Goal: Find specific page/section: Find specific page/section

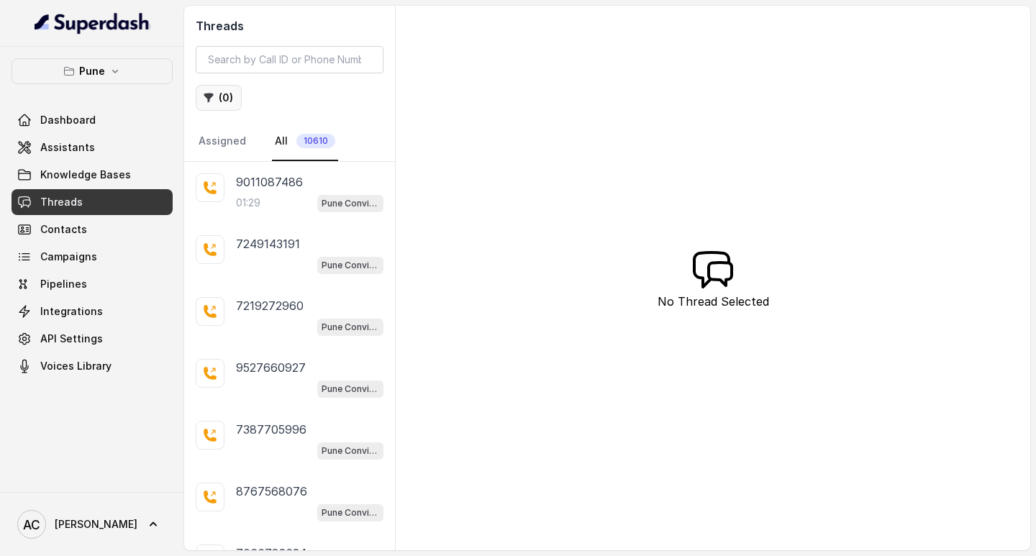
click at [217, 91] on button "( 0 )" at bounding box center [219, 98] width 46 height 26
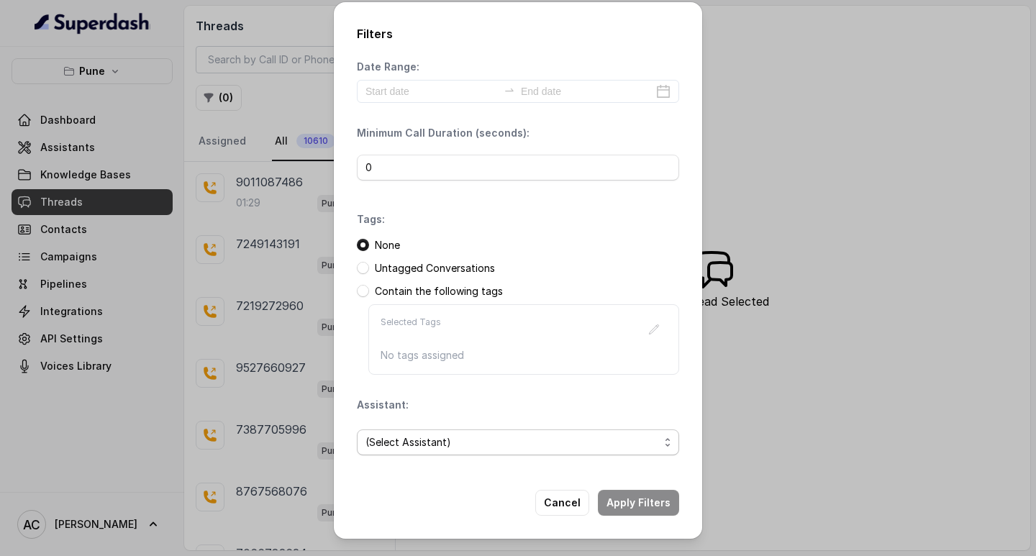
click at [408, 442] on span "(Select Assistant)" at bounding box center [513, 442] width 294 height 17
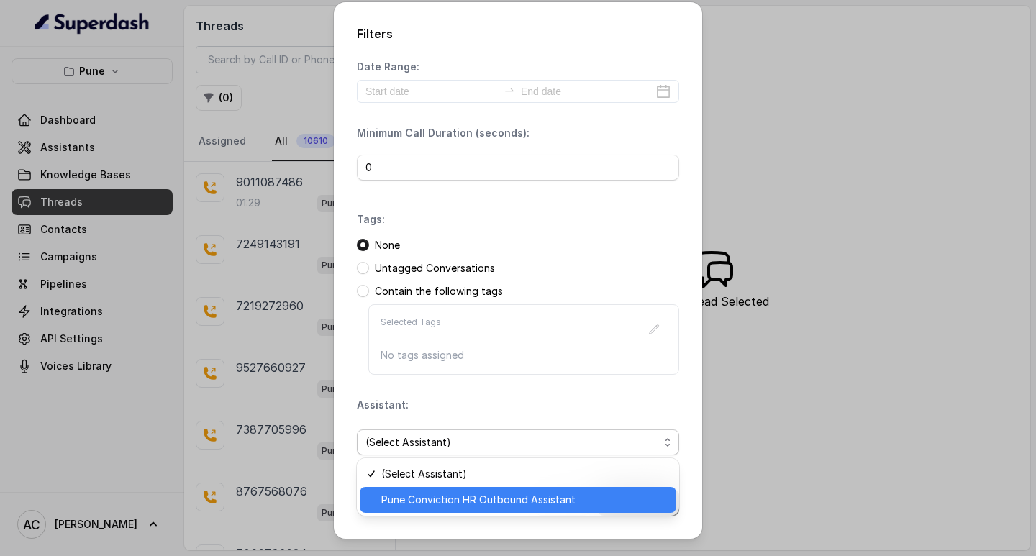
click at [410, 502] on span "Pune Conviction HR Outbound Assistant" at bounding box center [524, 500] width 286 height 17
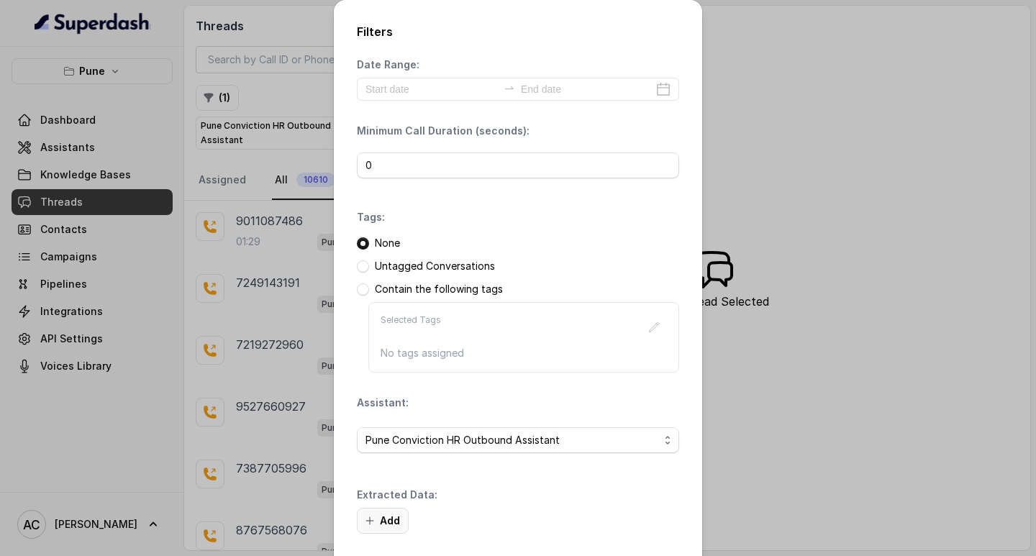
click at [381, 518] on button "Add" at bounding box center [383, 521] width 52 height 26
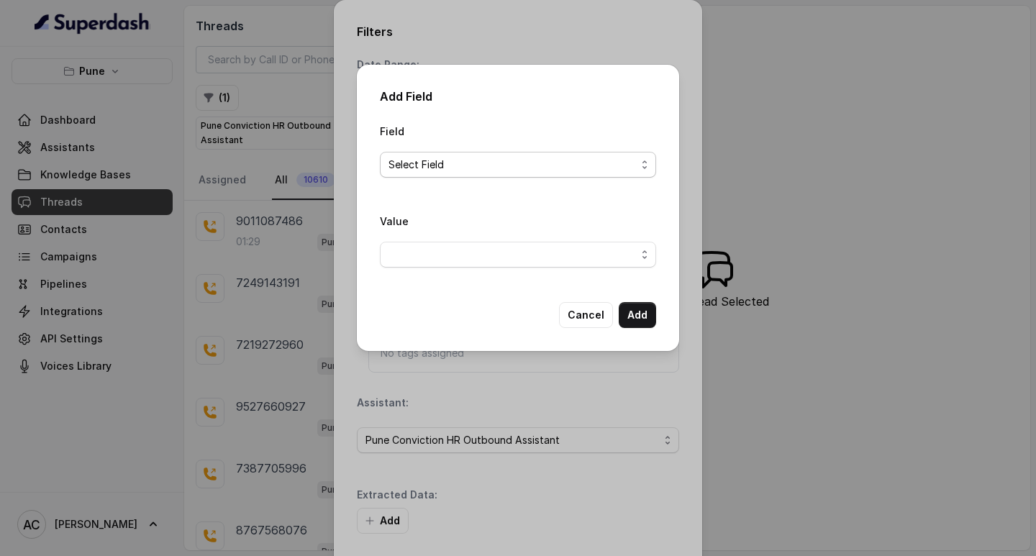
click at [423, 161] on span "Select Field" at bounding box center [513, 164] width 248 height 17
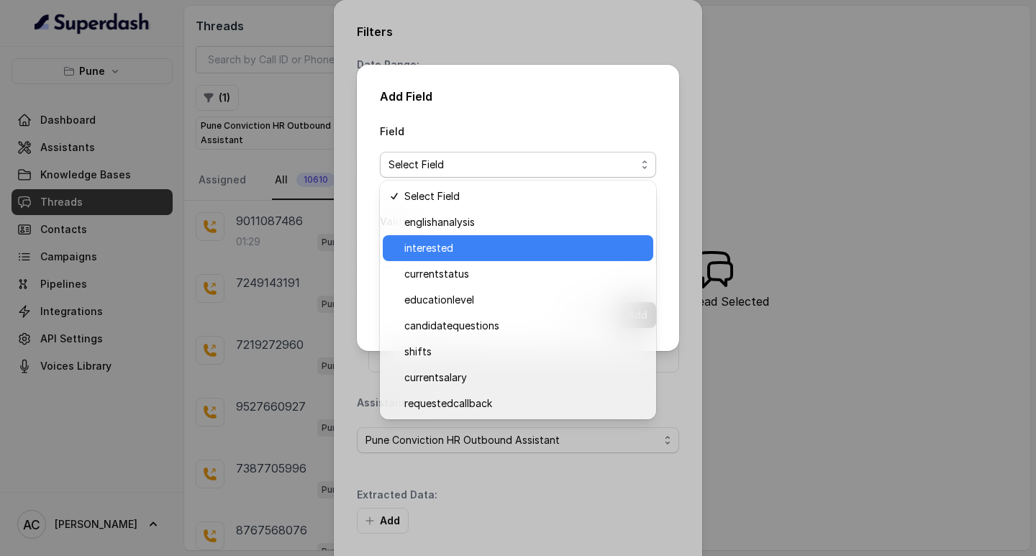
click at [441, 245] on span "interested" at bounding box center [525, 248] width 240 height 17
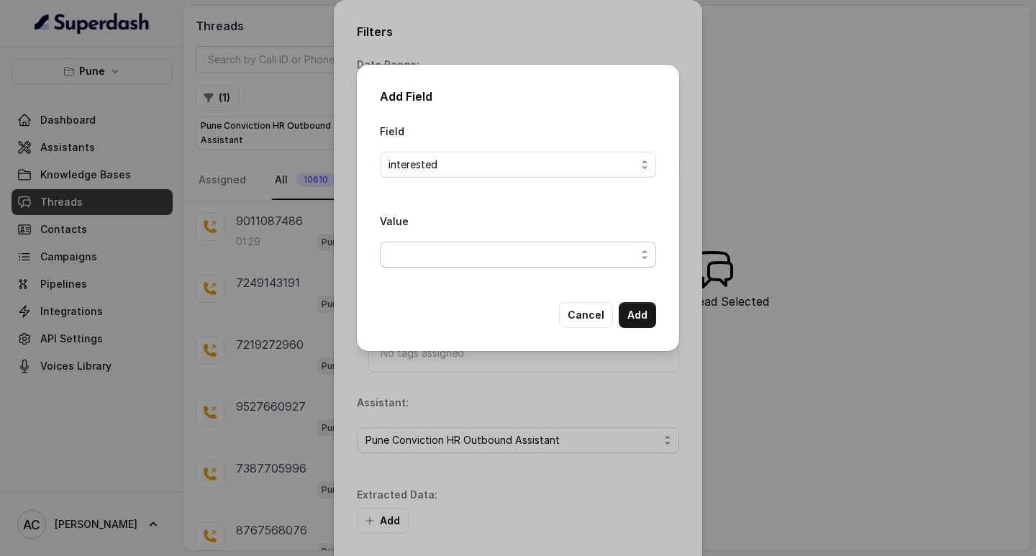
click at [428, 258] on span "button" at bounding box center [518, 255] width 276 height 26
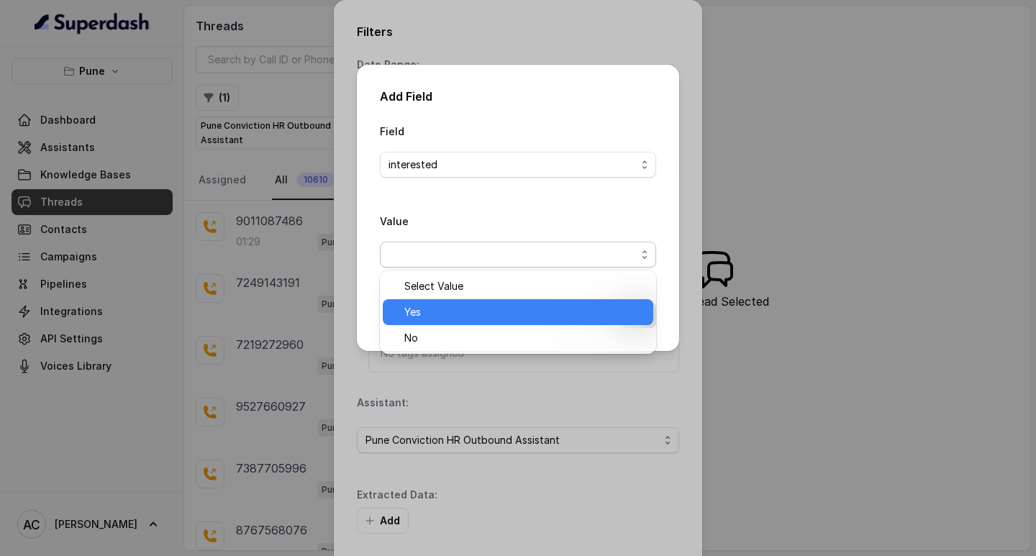
click at [431, 315] on span "Yes" at bounding box center [525, 312] width 240 height 17
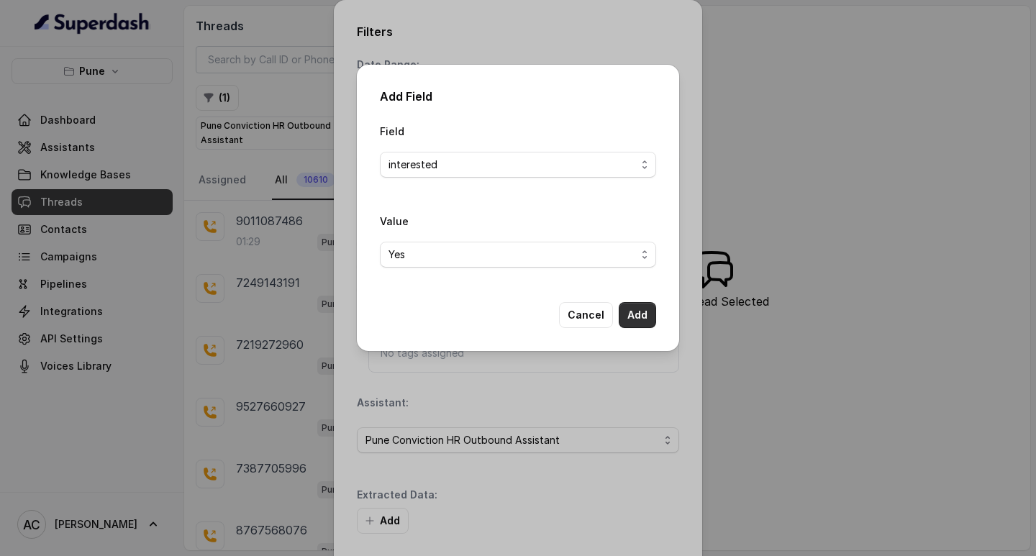
click at [635, 316] on button "Add" at bounding box center [637, 315] width 37 height 26
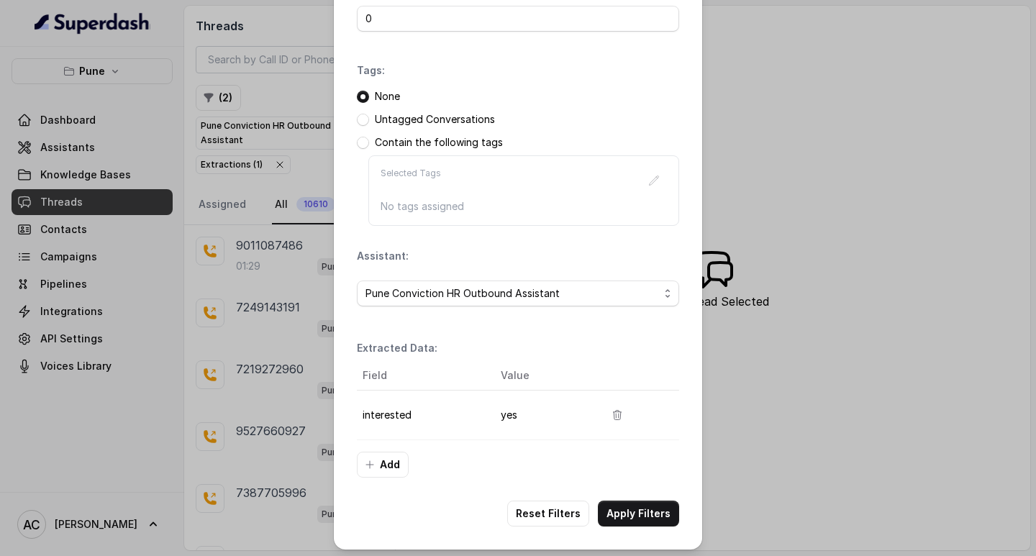
scroll to position [152, 0]
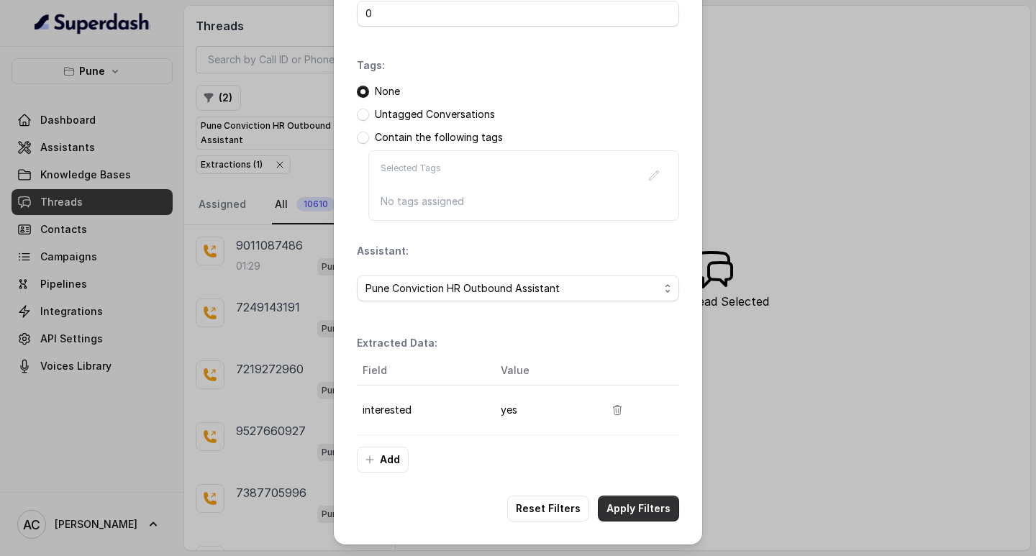
click at [634, 506] on button "Apply Filters" at bounding box center [638, 509] width 81 height 26
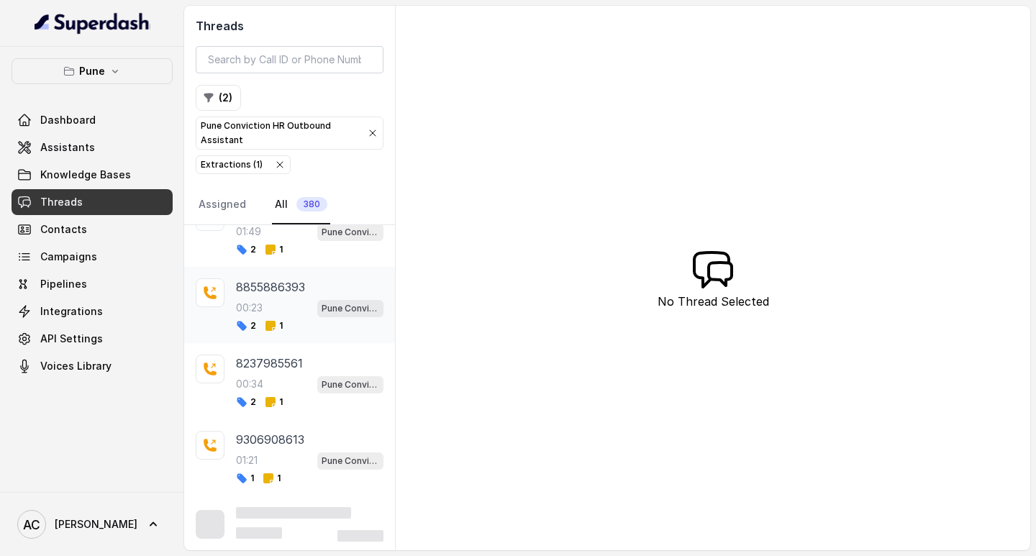
scroll to position [6599, 0]
